Goal: Task Accomplishment & Management: Manage account settings

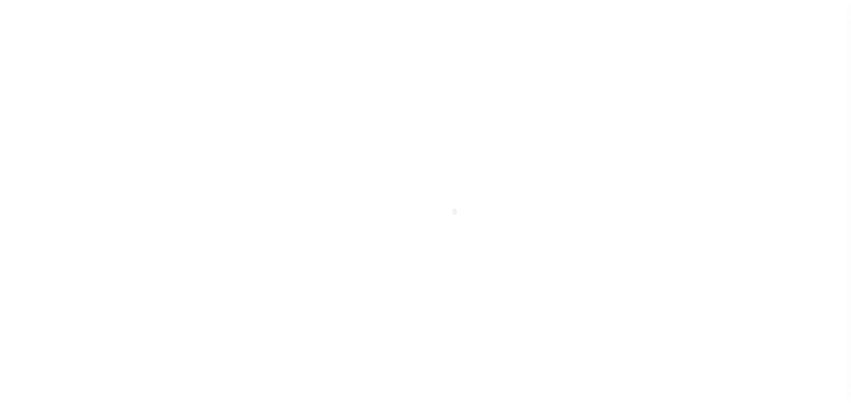
scroll to position [142, 0]
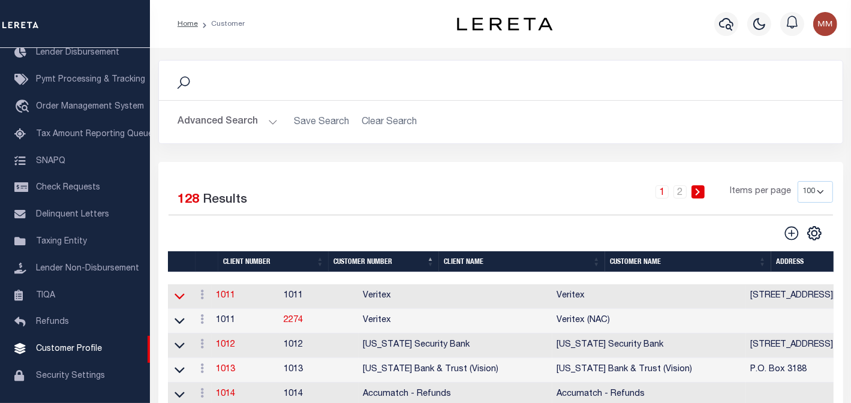
click at [178, 290] on icon at bounding box center [180, 296] width 10 height 13
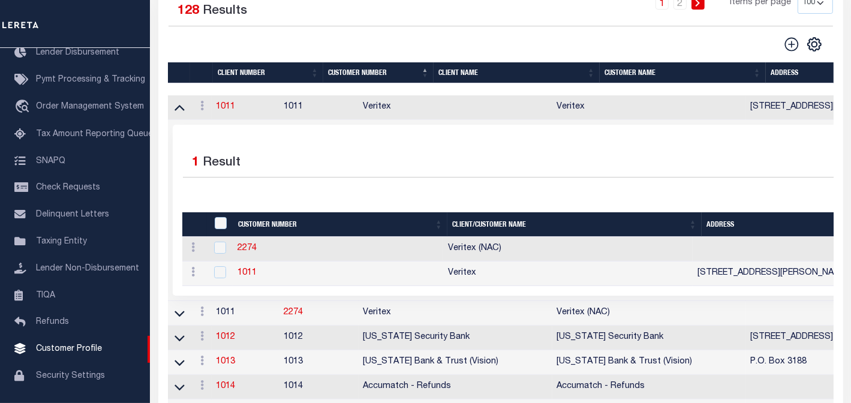
scroll to position [192, 0]
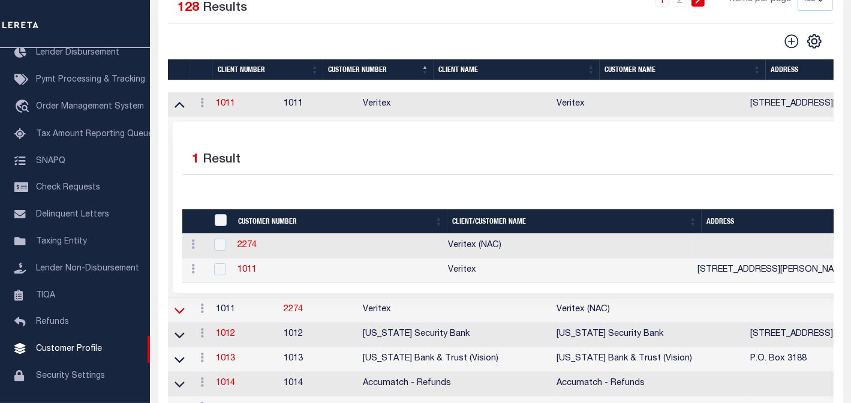
click at [178, 304] on icon at bounding box center [180, 310] width 10 height 13
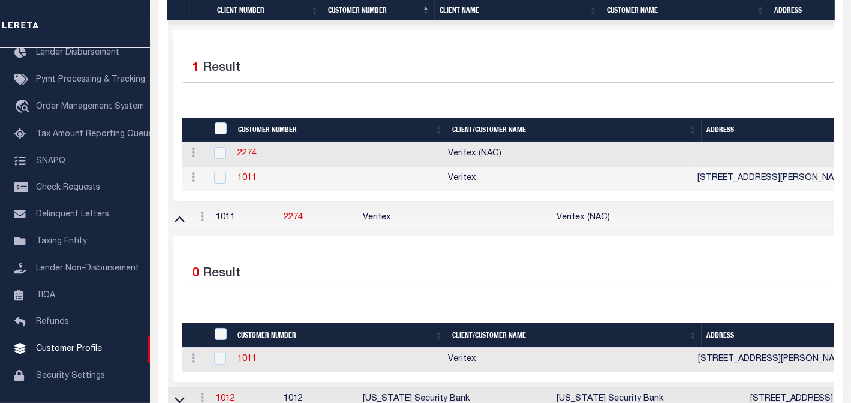
scroll to position [288, 0]
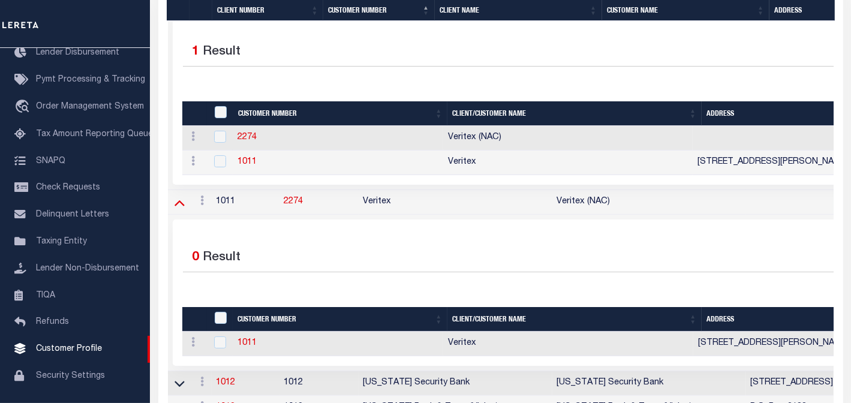
click at [175, 196] on icon at bounding box center [180, 202] width 10 height 13
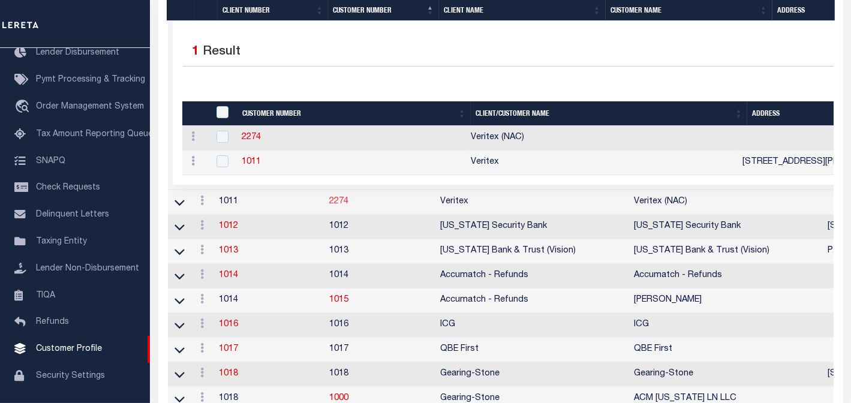
click at [340, 197] on link "2274" at bounding box center [338, 201] width 19 height 8
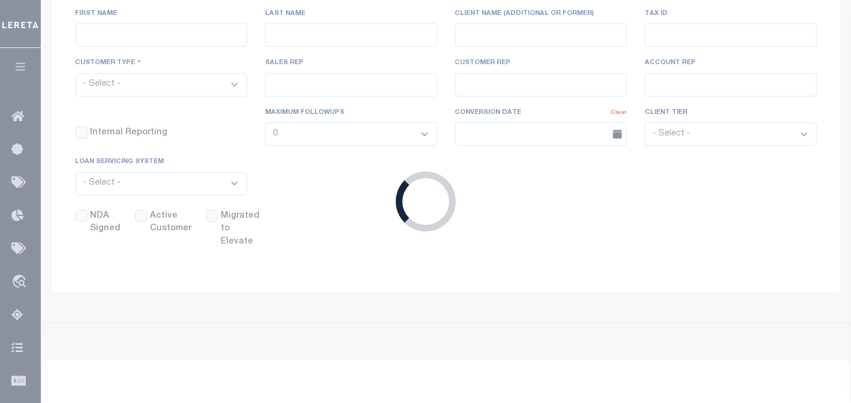
select select "1011"
type input "Veritex"
type input "2274"
type input "Veritex (NAC)"
type input "[PERSON_NAME]"
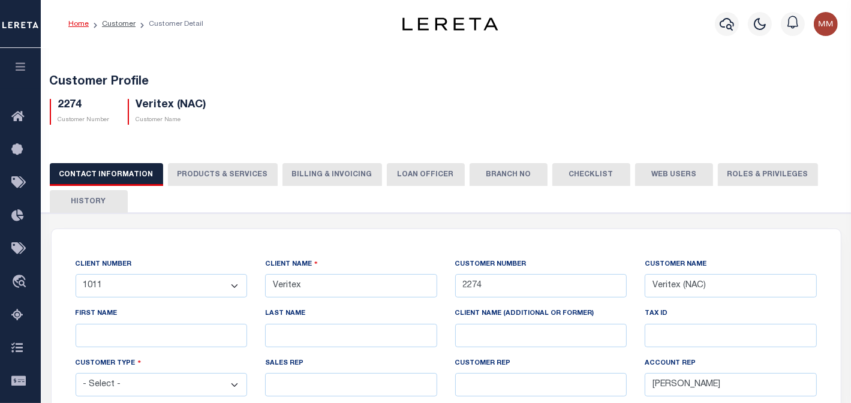
click at [566, 75] on h5 "Customer Profile" at bounding box center [446, 82] width 793 height 14
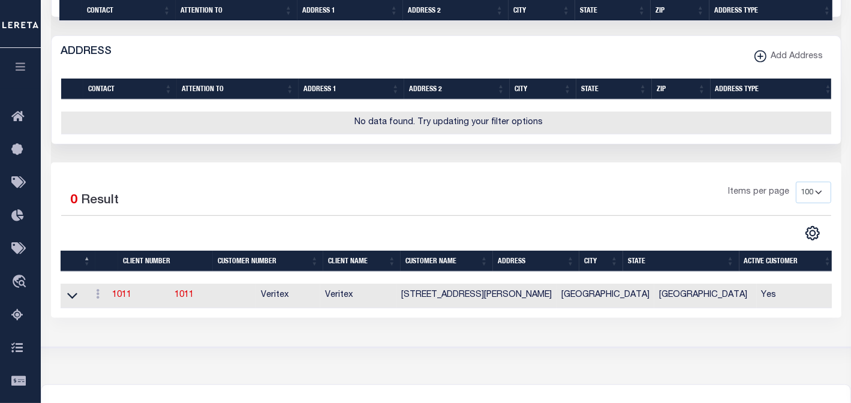
scroll to position [733, 0]
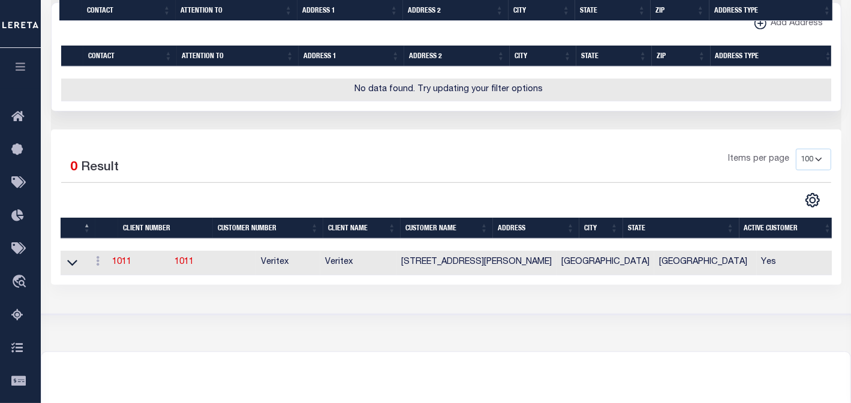
drag, startPoint x: 49, startPoint y: 77, endPoint x: 787, endPoint y: 224, distance: 752.4
copy div "Customer Profile 2274 Customer Number Veritex (NAC) Customer Name CONTACT INFOR…"
